Goal: Task Accomplishment & Management: Manage account settings

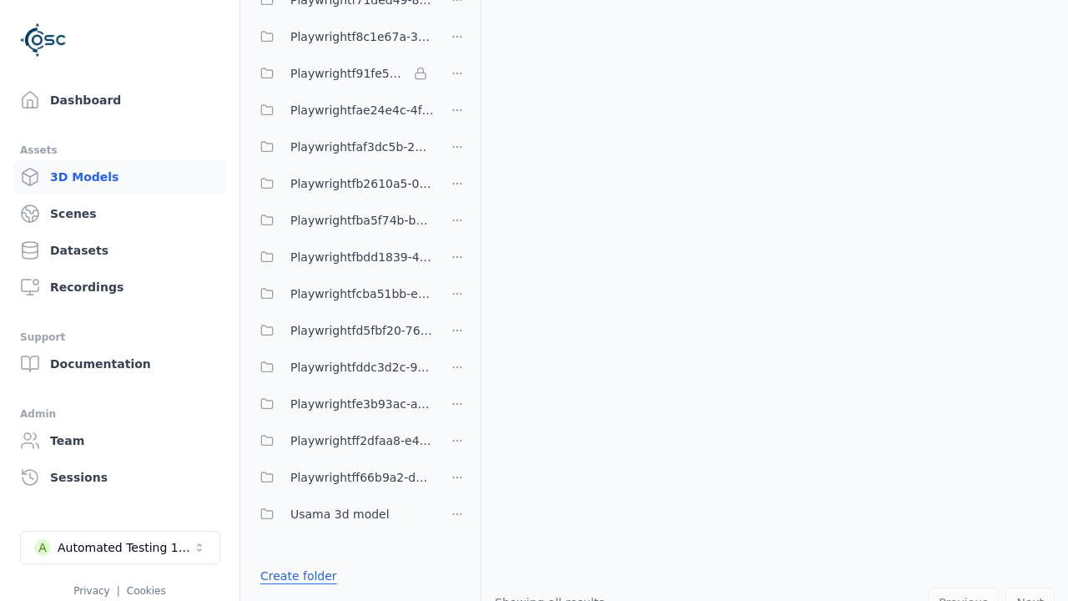
click at [298, 576] on link "Create folder" at bounding box center [298, 575] width 77 height 17
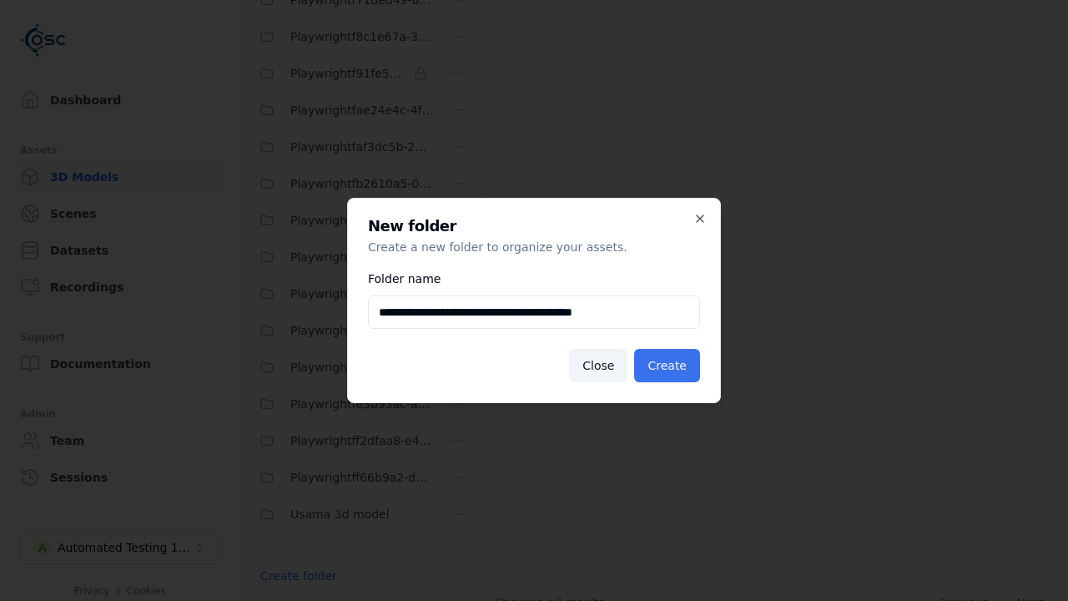
type input "**********"
click at [667, 365] on button "Create" at bounding box center [667, 365] width 66 height 33
